Goal: Task Accomplishment & Management: Manage account settings

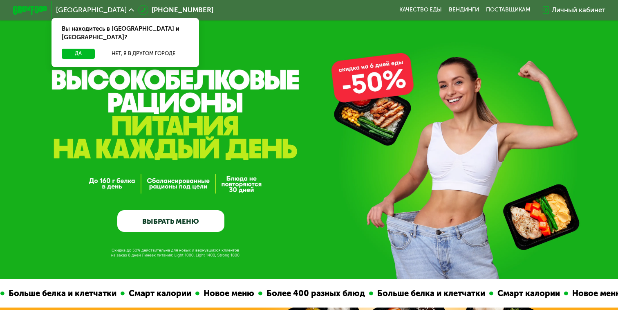
click at [560, 12] on div "Личный кабинет" at bounding box center [578, 10] width 54 height 10
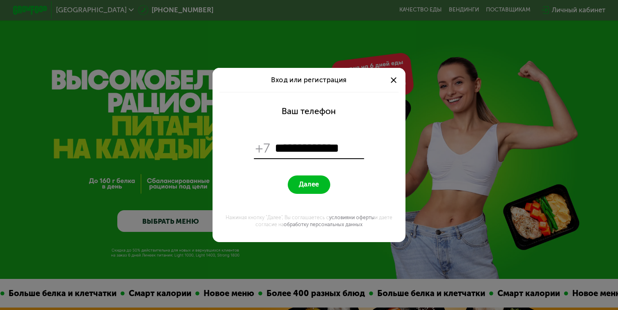
type input "**********"
click at [312, 187] on span "Далее" at bounding box center [309, 184] width 20 height 8
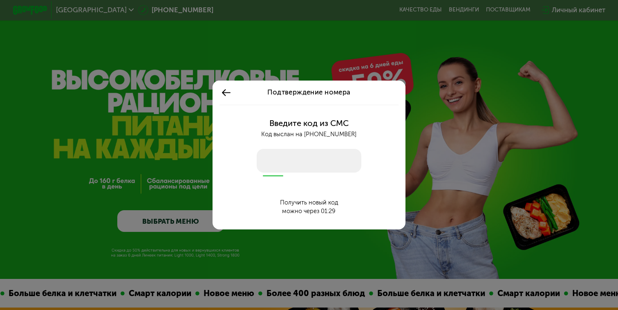
click at [306, 160] on input "number" at bounding box center [309, 161] width 105 height 24
type input "****"
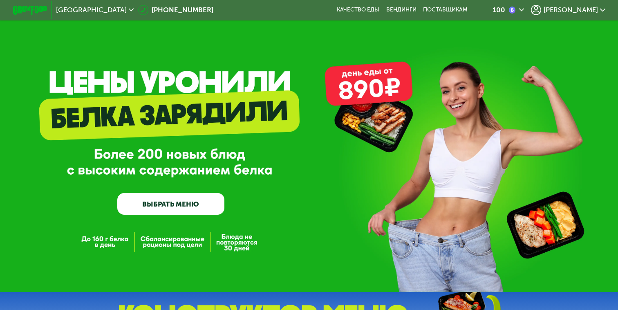
click at [600, 11] on icon at bounding box center [602, 9] width 5 height 5
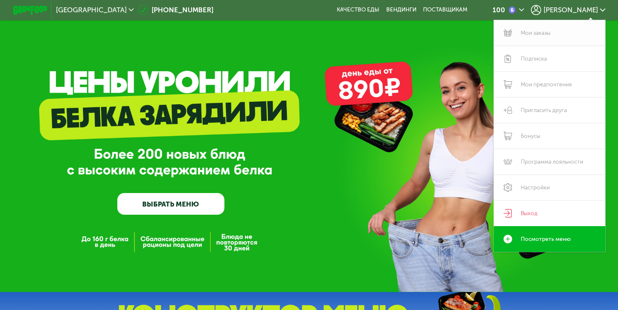
click at [533, 31] on link "Мои заказы" at bounding box center [549, 33] width 112 height 26
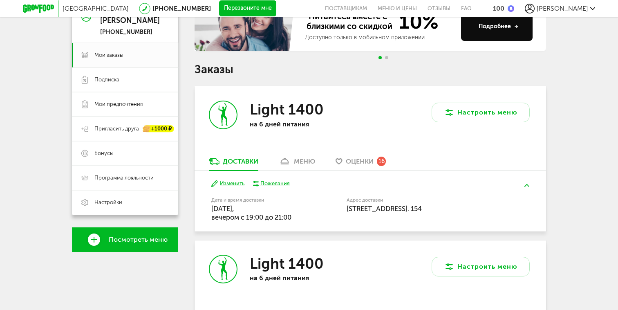
scroll to position [94, 0]
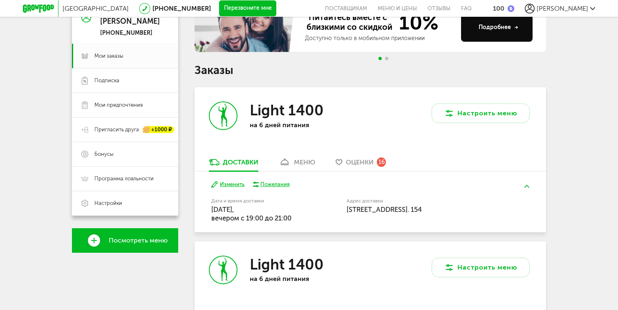
click at [366, 162] on span "Оценки" at bounding box center [360, 162] width 28 height 8
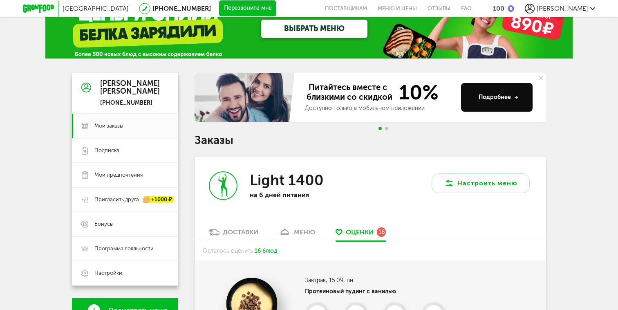
scroll to position [25, 0]
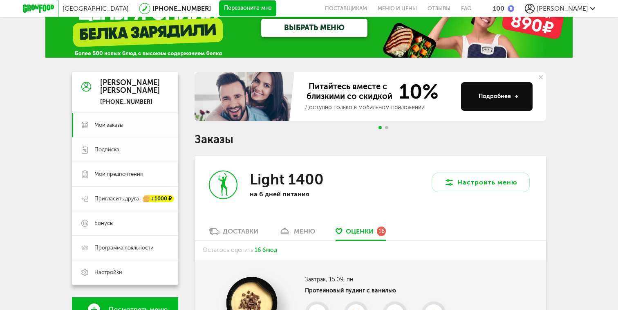
click at [105, 149] on span "Подписка" at bounding box center [106, 149] width 25 height 7
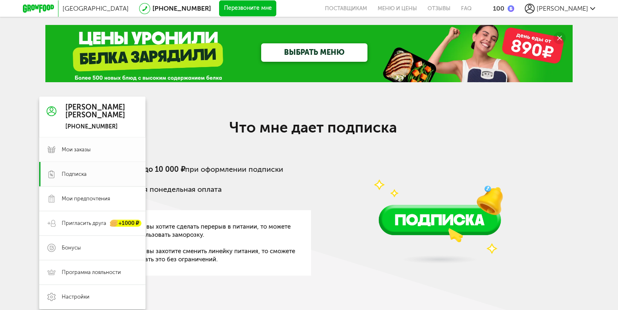
click at [80, 147] on span "Мои заказы" at bounding box center [76, 149] width 29 height 7
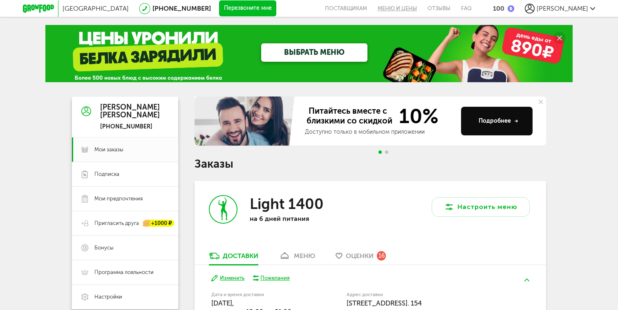
click at [421, 8] on link "Меню и цены" at bounding box center [397, 8] width 50 height 17
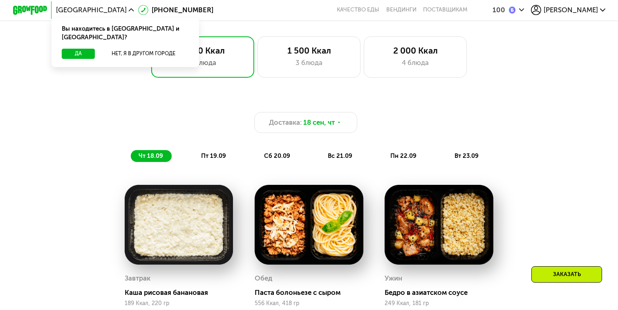
scroll to position [500, 0]
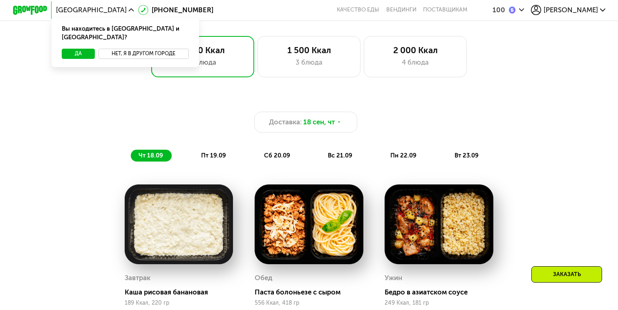
click at [118, 49] on button "Нет, я в другом городе" at bounding box center [143, 54] width 90 height 10
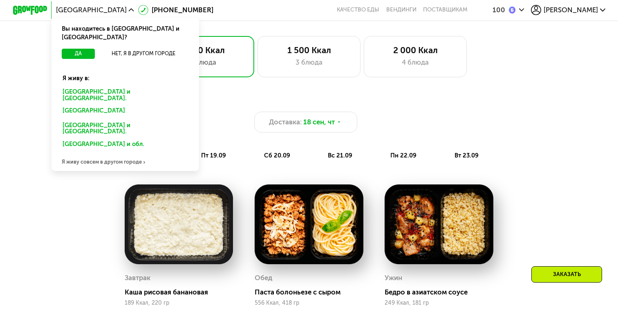
click at [551, 89] on div "Доставка: 18 сен, чт чт 18.09 пт 19.09 сб 20.09 вс 21.09 пн 22.09 вт 23.09 Завт…" at bounding box center [309, 272] width 618 height 373
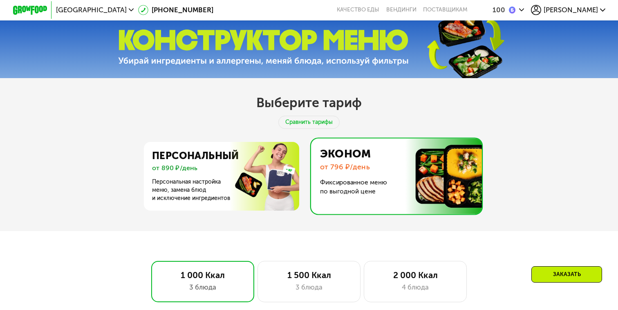
scroll to position [275, 0]
